Goal: Task Accomplishment & Management: Manage account settings

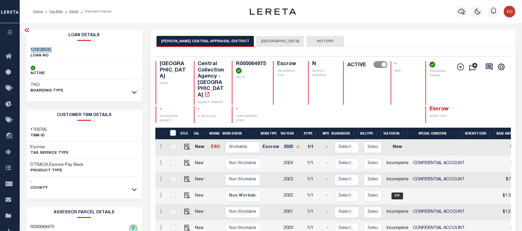
click at [29, 28] on icon at bounding box center [26, 30] width 7 height 7
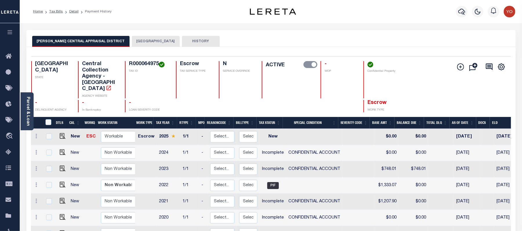
click at [391, 13] on img "button" at bounding box center [510, 12] width 12 height 12
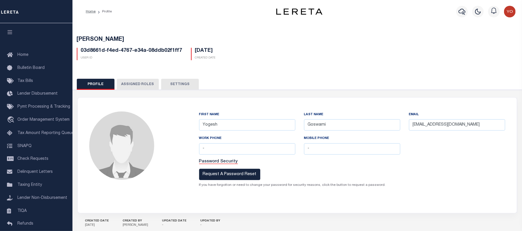
click at [136, 89] on button "Assigned Roles" at bounding box center [138, 84] width 42 height 11
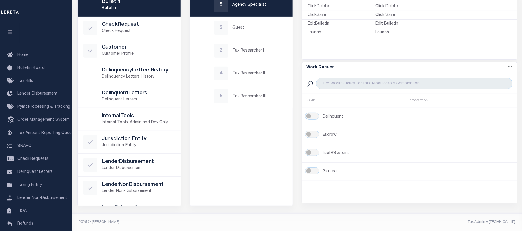
scroll to position [34, 0]
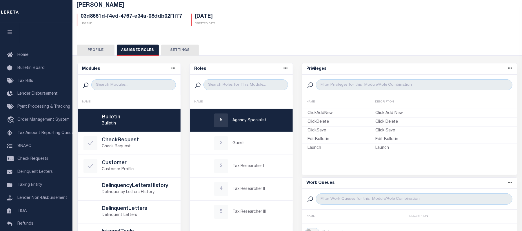
click at [174, 52] on button "Settings" at bounding box center [180, 50] width 38 height 11
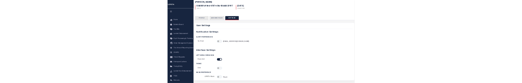
scroll to position [55, 0]
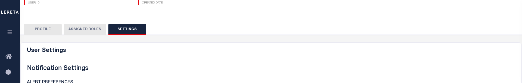
click at [52, 29] on button "Profile" at bounding box center [43, 29] width 38 height 11
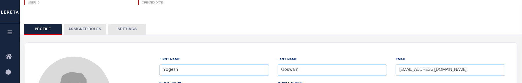
click at [125, 26] on button "Settings" at bounding box center [127, 29] width 38 height 11
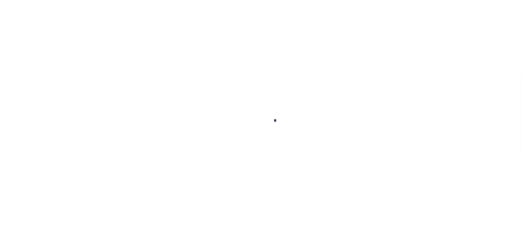
scroll to position [47, 0]
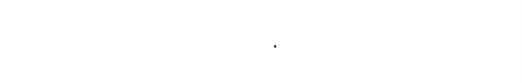
type input "Yogesh"
type input "Goswami"
type input "Yogesh.Goswami@accumatch.com"
type input "-"
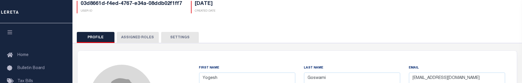
click at [176, 36] on button "Settings" at bounding box center [180, 37] width 38 height 11
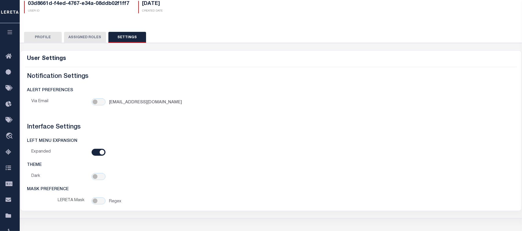
scroll to position [0, 0]
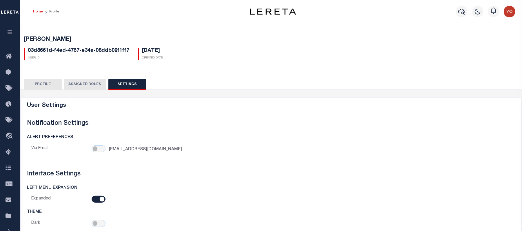
click at [36, 12] on link "Home" at bounding box center [38, 11] width 10 height 3
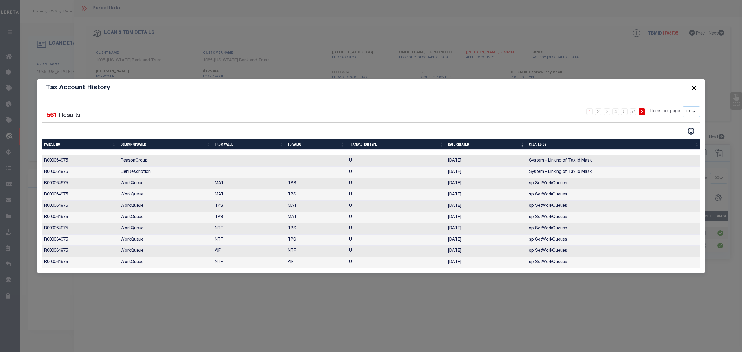
select select "100"
select select "1613"
select select "887"
select select "Escrow"
